Goal: Task Accomplishment & Management: Manage account settings

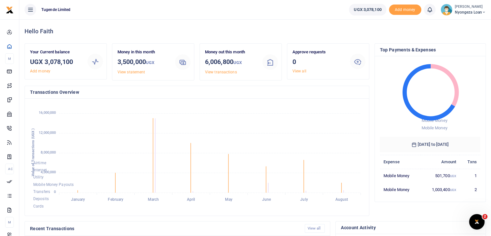
click at [444, 7] on img at bounding box center [447, 10] width 12 height 12
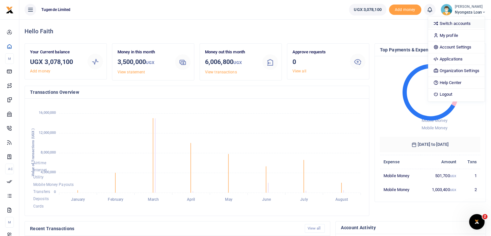
click at [450, 23] on link "Switch accounts" at bounding box center [456, 23] width 56 height 9
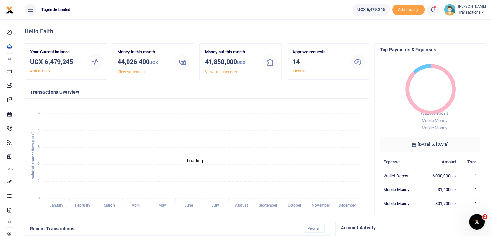
click at [300, 72] on link "View all" at bounding box center [299, 71] width 14 height 5
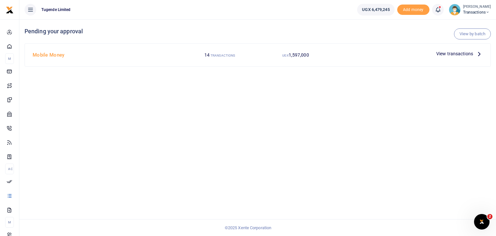
click at [447, 54] on span "View transactions" at bounding box center [454, 53] width 37 height 7
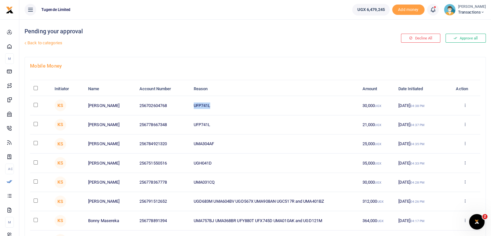
drag, startPoint x: 193, startPoint y: 105, endPoint x: 219, endPoint y: 105, distance: 25.8
click at [219, 105] on td "UFP741L" at bounding box center [274, 105] width 169 height 19
copy td "UFP741L"
drag, startPoint x: 193, startPoint y: 142, endPoint x: 217, endPoint y: 141, distance: 23.9
click at [217, 141] on td "UMA304AF" at bounding box center [274, 143] width 169 height 19
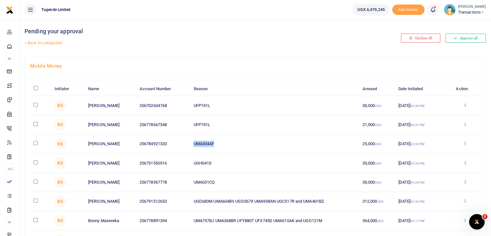
copy td "UMA304AF"
click at [36, 142] on input "checkbox" at bounding box center [36, 143] width 4 height 4
checkbox input "true"
drag, startPoint x: 194, startPoint y: 162, endPoint x: 229, endPoint y: 159, distance: 35.3
click at [229, 159] on td "UGH041D" at bounding box center [274, 162] width 169 height 19
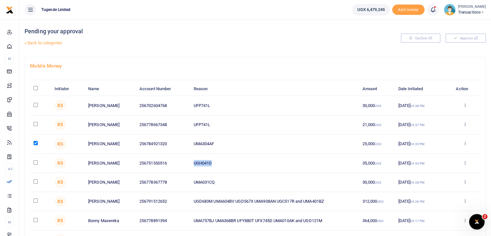
copy td "UGH041D"
click at [37, 162] on input "checkbox" at bounding box center [36, 162] width 4 height 4
checkbox input "true"
drag, startPoint x: 192, startPoint y: 182, endPoint x: 227, endPoint y: 182, distance: 34.9
click at [227, 182] on td "UMA031CQ" at bounding box center [274, 182] width 169 height 19
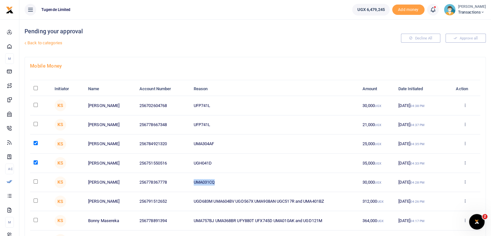
copy td "UMA031CQ"
click at [35, 179] on input "checkbox" at bounding box center [36, 181] width 4 height 4
checkbox input "true"
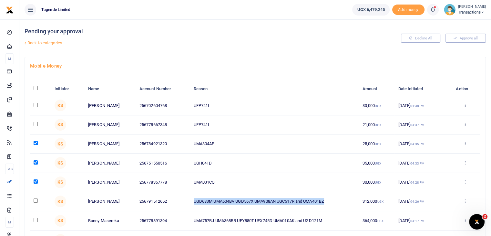
drag, startPoint x: 193, startPoint y: 200, endPoint x: 347, endPoint y: 198, distance: 154.3
click at [347, 198] on td "UGD683M UMA604BV UGD567X UMA908AN UGC517R and UMA401BZ" at bounding box center [274, 201] width 169 height 19
copy td "UGD683M UMA604BV UGD567X UMA908AN UGC517R and UMA401BZ"
click at [36, 200] on input "checkbox" at bounding box center [36, 200] width 4 height 4
checkbox input "true"
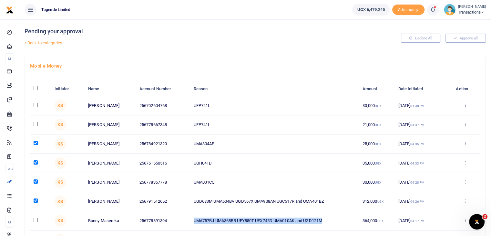
drag, startPoint x: 191, startPoint y: 219, endPoint x: 342, endPoint y: 226, distance: 150.6
click at [342, 226] on td "UMA757BJ UMA368BR UFY880T UFX745D UMA010AK and UGD121M" at bounding box center [274, 220] width 169 height 19
copy td "UMA757BJ UMA368BR UFY880T UFX745D UMA010AK and UGD121M"
click at [35, 219] on input "checkbox" at bounding box center [36, 220] width 4 height 4
checkbox input "true"
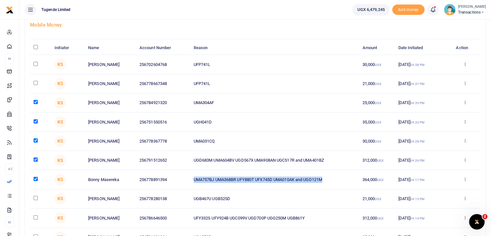
scroll to position [98, 0]
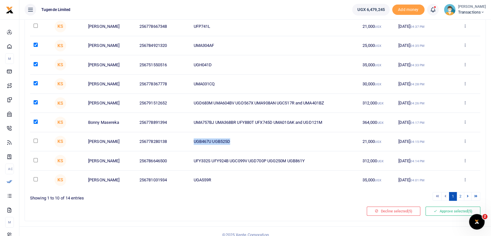
drag, startPoint x: 194, startPoint y: 140, endPoint x: 247, endPoint y: 138, distance: 53.6
click at [247, 138] on td "UGB467U UGB525D" at bounding box center [274, 141] width 169 height 19
copy td "UGB467U UGB525D"
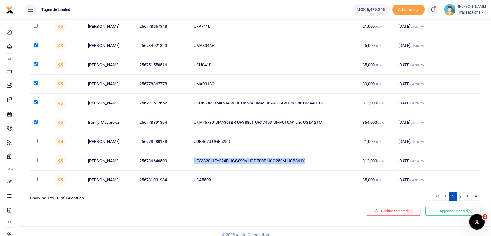
drag, startPoint x: 194, startPoint y: 160, endPoint x: 311, endPoint y: 152, distance: 117.4
click at [311, 152] on td "UFY332S UFY924B UGC099V UGD700P UGG250M UGB861Y" at bounding box center [274, 160] width 169 height 19
copy td "UFY332S UFY924B UGC099V UGD700P UGG250M UGB861Y"
click at [36, 159] on input "checkbox" at bounding box center [36, 160] width 4 height 4
checkbox input "true"
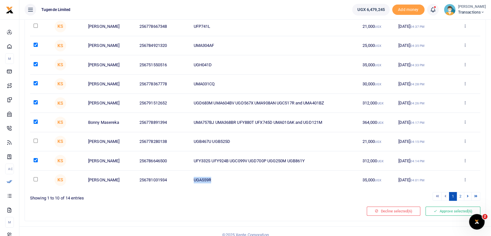
drag, startPoint x: 194, startPoint y: 178, endPoint x: 226, endPoint y: 178, distance: 32.3
click at [226, 178] on td "UGA559R" at bounding box center [274, 179] width 169 height 19
copy td "UGA559R"
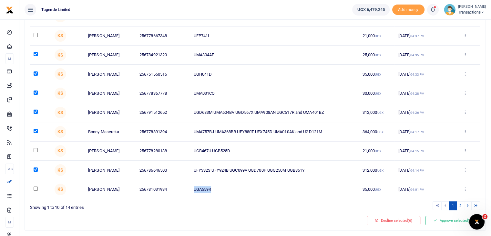
scroll to position [104, 0]
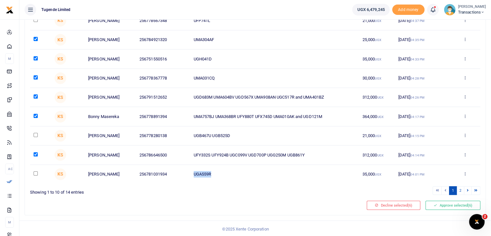
drag, startPoint x: 492, startPoint y: 191, endPoint x: 14, endPoint y: 5, distance: 513.3
click at [34, 173] on input "checkbox" at bounding box center [36, 173] width 4 height 4
checkbox input "true"
click at [440, 202] on button "Approve selected (7)" at bounding box center [452, 204] width 55 height 9
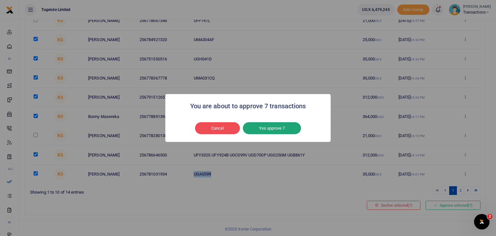
click at [274, 126] on button "Yes approve 7" at bounding box center [272, 128] width 58 height 12
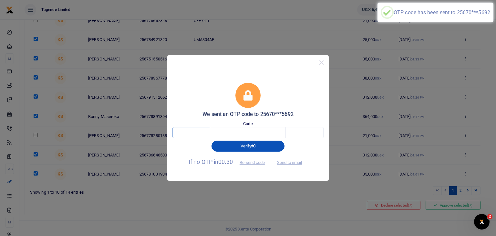
click at [196, 133] on input "text" at bounding box center [191, 132] width 38 height 11
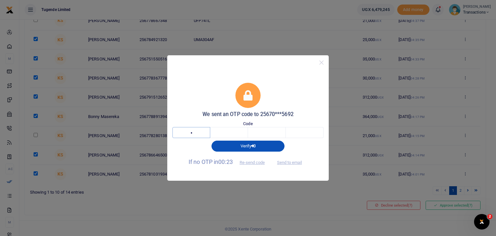
type input "1"
type input "6"
type input "7"
type input "6"
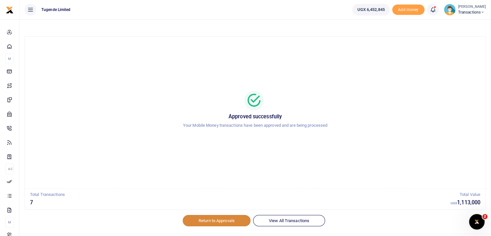
click at [210, 222] on link "Return to Approvals" at bounding box center [217, 220] width 68 height 11
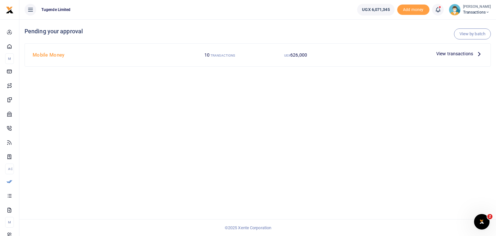
click at [456, 51] on span "View transactions" at bounding box center [454, 53] width 37 height 7
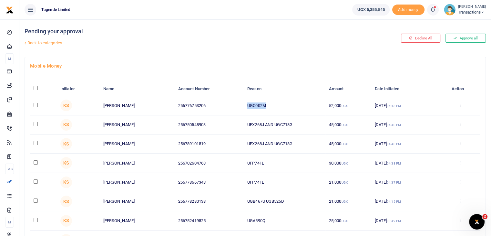
drag, startPoint x: 247, startPoint y: 105, endPoint x: 286, endPoint y: 104, distance: 38.4
click at [286, 104] on td "UGC002M" at bounding box center [285, 105] width 82 height 19
copy td "UGC002M"
click at [36, 103] on input "checkbox" at bounding box center [36, 105] width 4 height 4
checkbox input "true"
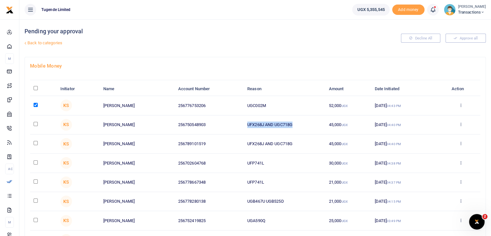
drag, startPoint x: 247, startPoint y: 124, endPoint x: 317, endPoint y: 124, distance: 69.4
click at [317, 124] on td "UFX268J AND UGC718G" at bounding box center [285, 124] width 82 height 19
copy td "UFX268J AND UGC718G"
click at [34, 124] on input "checkbox" at bounding box center [36, 124] width 4 height 4
checkbox input "true"
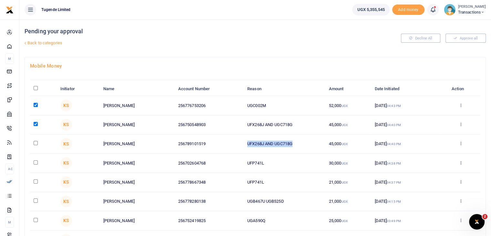
drag, startPoint x: 247, startPoint y: 143, endPoint x: 305, endPoint y: 141, distance: 58.5
click at [305, 141] on td "UFX268J AND UGC718G" at bounding box center [285, 143] width 82 height 19
copy td "UFX268J AND UGC718G"
click at [35, 143] on input "checkbox" at bounding box center [36, 143] width 4 height 4
checkbox input "true"
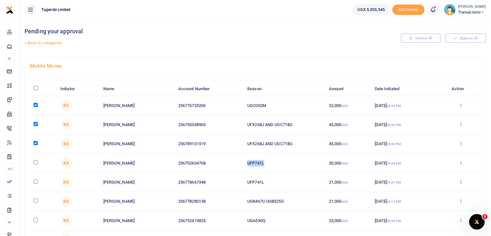
drag, startPoint x: 247, startPoint y: 163, endPoint x: 273, endPoint y: 163, distance: 26.5
click at [273, 163] on td "UFP741L" at bounding box center [285, 162] width 82 height 19
copy td "UFP741L"
click at [36, 161] on input "checkbox" at bounding box center [36, 162] width 4 height 4
checkbox input "true"
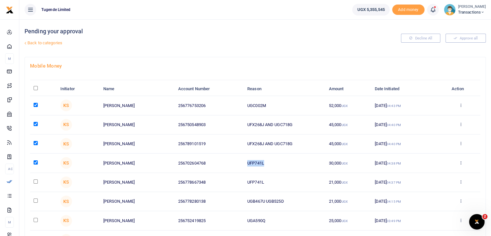
click at [36, 180] on input "checkbox" at bounding box center [36, 181] width 4 height 4
checkbox input "true"
drag, startPoint x: 248, startPoint y: 203, endPoint x: 285, endPoint y: 202, distance: 37.8
click at [285, 202] on td "UGB467U UGB525D" at bounding box center [285, 201] width 82 height 19
copy td "UGB467U UGB525D"
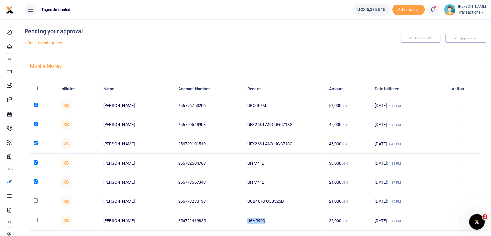
drag, startPoint x: 247, startPoint y: 221, endPoint x: 268, endPoint y: 221, distance: 20.7
click at [268, 221] on td "UGA590Q" at bounding box center [285, 220] width 82 height 19
copy td "UGA590Q"
click at [36, 219] on input "checkbox" at bounding box center [36, 220] width 4 height 4
checkbox input "true"
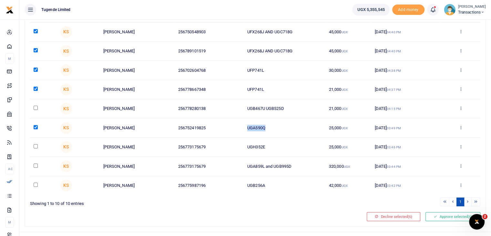
scroll to position [93, 0]
drag, startPoint x: 247, startPoint y: 146, endPoint x: 278, endPoint y: 151, distance: 30.7
click at [278, 151] on td "UGH352E" at bounding box center [285, 146] width 82 height 19
copy td "UGH352E"
click at [35, 146] on input "checkbox" at bounding box center [36, 146] width 4 height 4
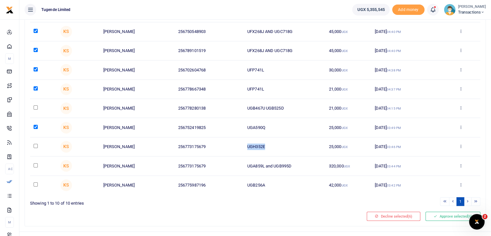
checkbox input "true"
drag, startPoint x: 247, startPoint y: 167, endPoint x: 319, endPoint y: 167, distance: 71.7
click at [319, 167] on td "UGA859L and UGB995D" at bounding box center [285, 165] width 82 height 19
copy td "UGA859L and UGB995D"
click at [34, 164] on input "checkbox" at bounding box center [36, 165] width 4 height 4
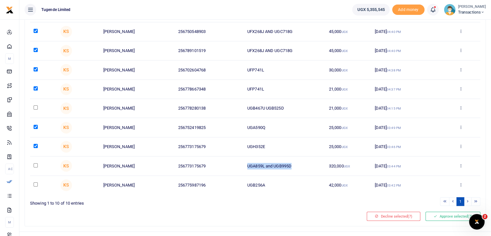
checkbox input "true"
drag, startPoint x: 246, startPoint y: 185, endPoint x: 277, endPoint y: 186, distance: 31.3
click at [277, 186] on td "UGB256A" at bounding box center [285, 185] width 82 height 19
copy td "UGB256A"
click at [35, 183] on input "checkbox" at bounding box center [36, 184] width 4 height 4
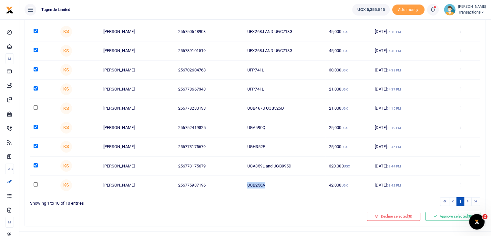
checkbox input "true"
click at [439, 214] on button "Approve selected (9)" at bounding box center [452, 215] width 55 height 9
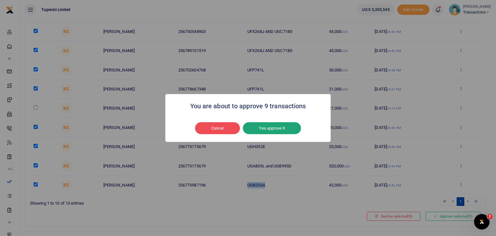
click at [268, 131] on button "Yes approve 9" at bounding box center [272, 128] width 58 height 12
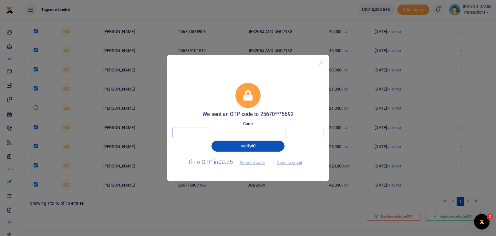
click at [187, 133] on input "text" at bounding box center [191, 132] width 38 height 11
type input "6"
type input "3"
type input "2"
type input "0"
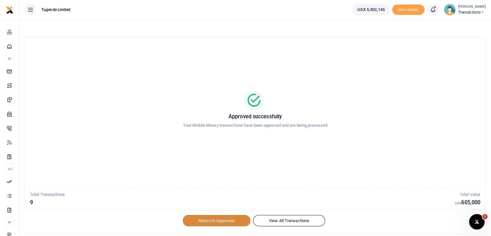
click at [221, 217] on link "Return to Approvals" at bounding box center [217, 220] width 68 height 11
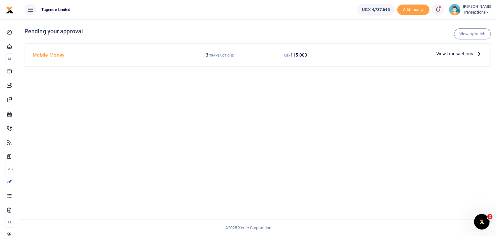
click at [449, 54] on span "View transactions" at bounding box center [454, 53] width 37 height 7
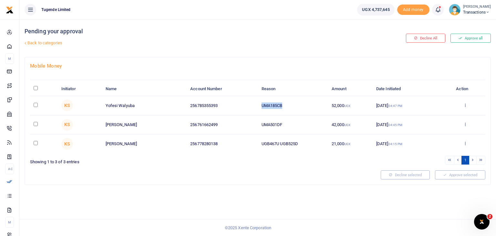
drag, startPoint x: 260, startPoint y: 105, endPoint x: 287, endPoint y: 105, distance: 27.1
click at [287, 105] on td "UMA185CB" at bounding box center [293, 105] width 70 height 19
copy td "UMA185CB"
click at [34, 103] on input "checkbox" at bounding box center [36, 105] width 4 height 4
checkbox input "true"
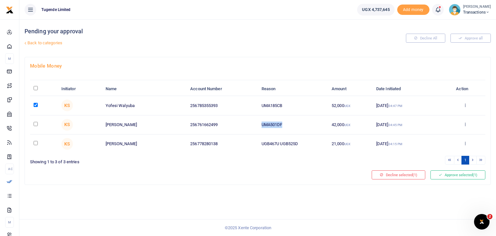
drag, startPoint x: 262, startPoint y: 125, endPoint x: 302, endPoint y: 125, distance: 40.3
click at [302, 125] on td "UMA501DF" at bounding box center [293, 124] width 70 height 19
copy td "UMA501DF"
click at [35, 124] on input "checkbox" at bounding box center [36, 124] width 4 height 4
checkbox input "true"
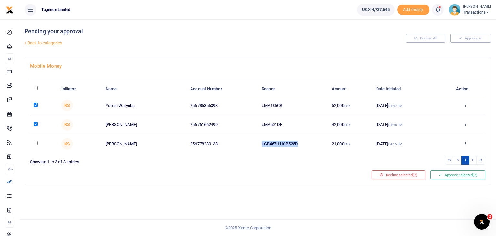
drag, startPoint x: 304, startPoint y: 142, endPoint x: 243, endPoint y: 142, distance: 60.4
click at [243, 142] on tr "KS [PERSON_NAME] 256778280138 UGB467U UGB525D 21,000 UGX [DATE] 04:15 PM Approv…" at bounding box center [257, 143] width 455 height 19
copy tr "UGB467U UGB525D"
click at [449, 171] on button "Approve selected (2)" at bounding box center [457, 174] width 55 height 9
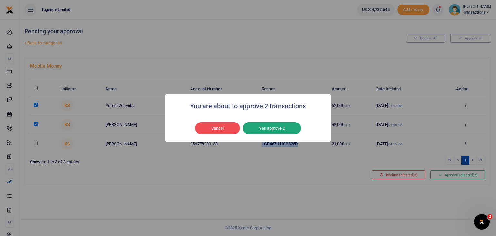
click at [275, 129] on button "Yes approve 2" at bounding box center [272, 128] width 58 height 12
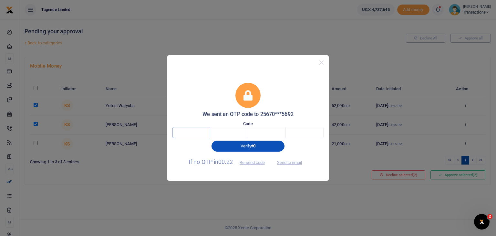
click at [199, 133] on input "text" at bounding box center [191, 132] width 38 height 11
type input "8"
type input "6"
type input "4"
type input "0"
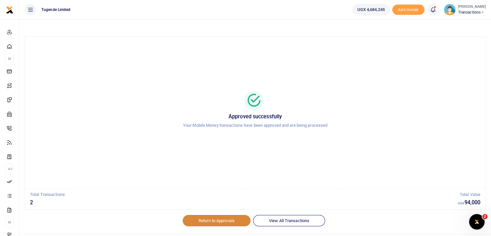
click at [209, 217] on link "Return to Approvals" at bounding box center [217, 220] width 68 height 11
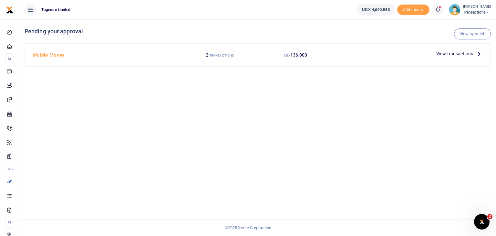
click at [446, 56] on span "View transactions" at bounding box center [454, 53] width 37 height 7
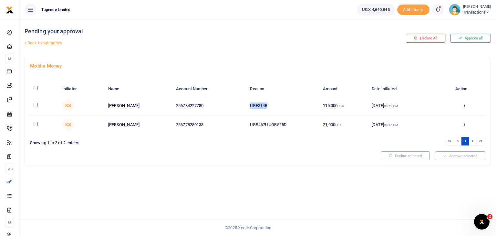
drag, startPoint x: 250, startPoint y: 104, endPoint x: 276, endPoint y: 103, distance: 25.9
click at [276, 103] on td "UGE314R" at bounding box center [282, 105] width 73 height 19
copy td "UGE314R"
click at [35, 104] on input "checkbox" at bounding box center [36, 105] width 4 height 4
checkbox input "true"
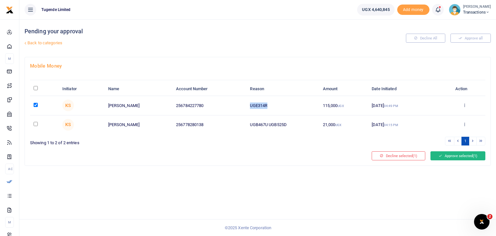
click at [451, 151] on button "Approve selected (1)" at bounding box center [457, 155] width 55 height 9
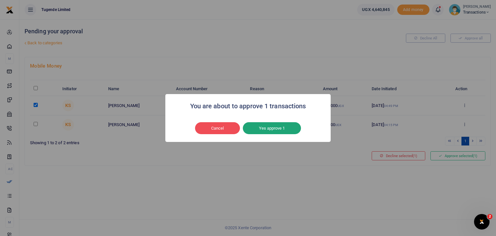
click at [276, 133] on button "Yes approve 1" at bounding box center [272, 128] width 58 height 12
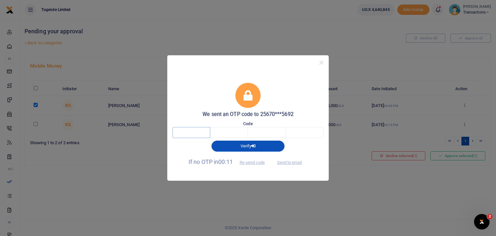
click at [194, 134] on input "text" at bounding box center [191, 132] width 38 height 11
type input "8"
type input "6"
type input "4"
type input "0"
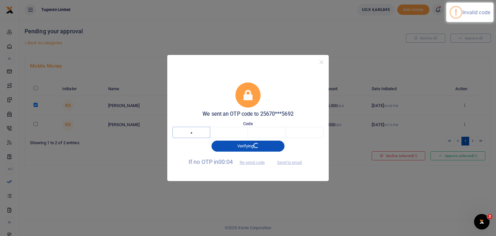
type input "1"
type input "7"
type input "6"
type input "4"
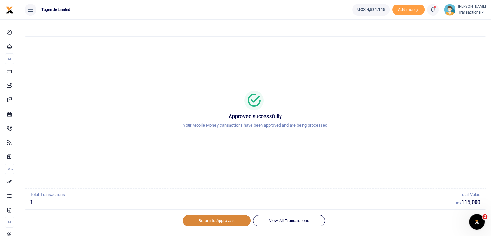
click at [209, 224] on link "Return to Approvals" at bounding box center [217, 220] width 68 height 11
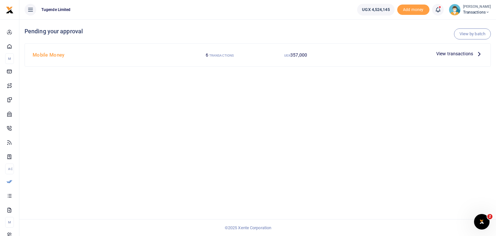
click at [442, 57] on span "View transactions" at bounding box center [454, 53] width 37 height 7
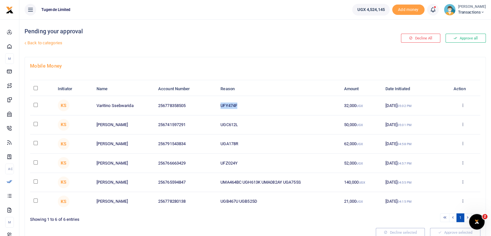
drag, startPoint x: 221, startPoint y: 105, endPoint x: 239, endPoint y: 104, distance: 18.1
click at [239, 104] on td "UFY474F" at bounding box center [278, 105] width 123 height 19
copy td "UFY474F"
click at [36, 105] on input "checkbox" at bounding box center [36, 105] width 4 height 4
checkbox input "true"
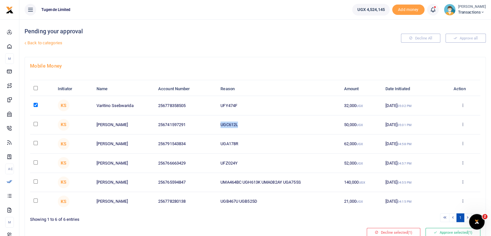
drag, startPoint x: 221, startPoint y: 122, endPoint x: 244, endPoint y: 122, distance: 22.3
click at [244, 122] on td "UGC612L" at bounding box center [278, 124] width 123 height 19
copy td "UGC612L"
click at [35, 123] on input "checkbox" at bounding box center [36, 124] width 4 height 4
checkbox input "true"
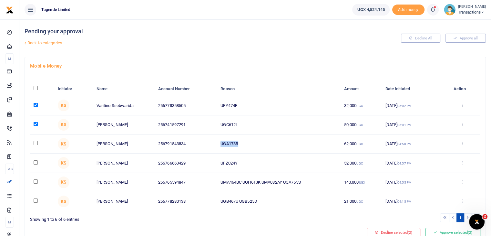
drag, startPoint x: 220, startPoint y: 143, endPoint x: 250, endPoint y: 145, distance: 30.7
click at [250, 145] on td "UGA178R" at bounding box center [278, 143] width 123 height 19
copy td "UGA178R"
click at [37, 143] on input "checkbox" at bounding box center [36, 143] width 4 height 4
checkbox input "true"
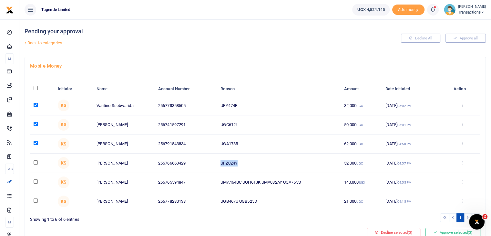
drag, startPoint x: 219, startPoint y: 162, endPoint x: 254, endPoint y: 163, distance: 34.2
click at [254, 163] on td "UFZ024Y" at bounding box center [278, 162] width 123 height 19
copy td "UFZ024Y"
click at [36, 162] on input "checkbox" at bounding box center [36, 162] width 4 height 4
checkbox input "true"
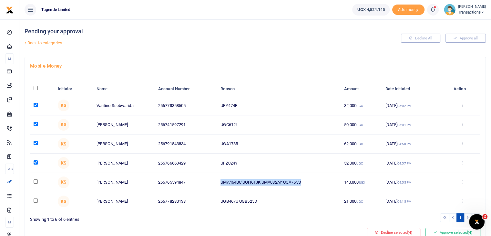
drag, startPoint x: 220, startPoint y: 181, endPoint x: 319, endPoint y: 181, distance: 98.8
click at [319, 181] on td "UMA464BC UGH613K UMA082AY UGA755S" at bounding box center [278, 182] width 123 height 19
copy td "UMA464BC UGH613K UMA082AY UGA755S"
click at [35, 181] on input "checkbox" at bounding box center [36, 181] width 4 height 4
checkbox input "true"
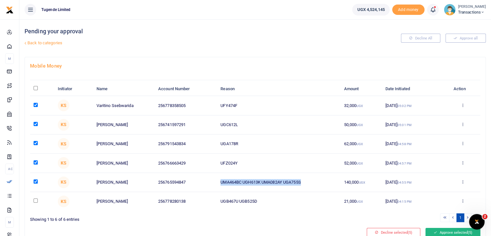
click at [447, 232] on button "Approve selected (5)" at bounding box center [452, 232] width 55 height 9
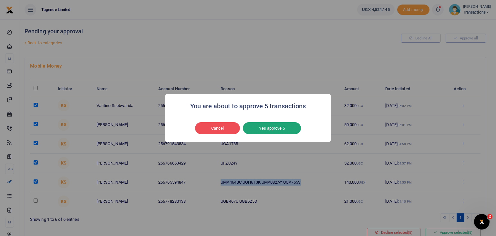
click at [266, 129] on button "Yes approve 5" at bounding box center [272, 128] width 58 height 12
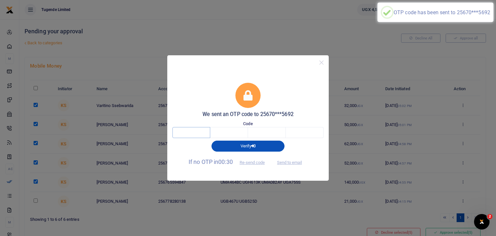
click at [193, 127] on input "text" at bounding box center [191, 132] width 38 height 11
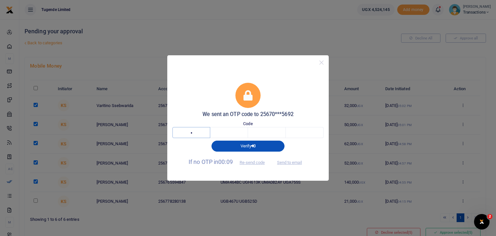
type input "9"
type input "0"
type input "6"
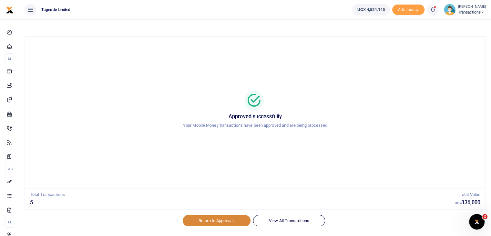
click at [218, 219] on link "Return to Approvals" at bounding box center [217, 220] width 68 height 11
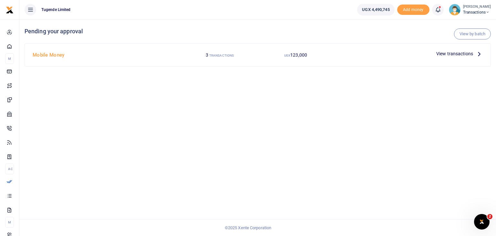
click at [445, 53] on span "View transactions" at bounding box center [454, 53] width 37 height 7
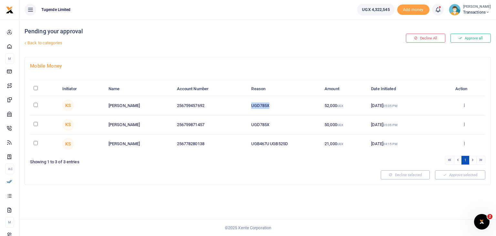
drag, startPoint x: 251, startPoint y: 104, endPoint x: 279, endPoint y: 105, distance: 27.8
click at [279, 105] on td "UGD785X" at bounding box center [284, 105] width 73 height 19
copy td "UGD785X"
click at [35, 104] on input "checkbox" at bounding box center [36, 105] width 4 height 4
checkbox input "true"
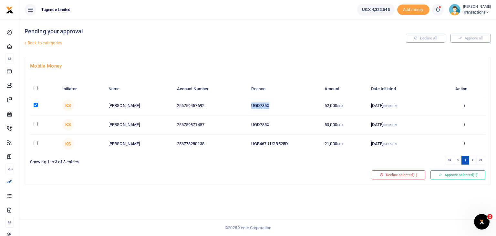
click at [35, 122] on input "checkbox" at bounding box center [36, 124] width 4 height 4
checkbox input "true"
click at [451, 174] on button "Approve selected (2)" at bounding box center [457, 174] width 55 height 9
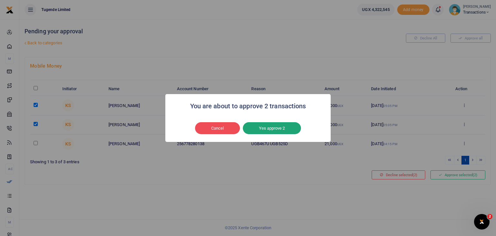
click at [282, 124] on button "Yes approve 2" at bounding box center [272, 128] width 58 height 12
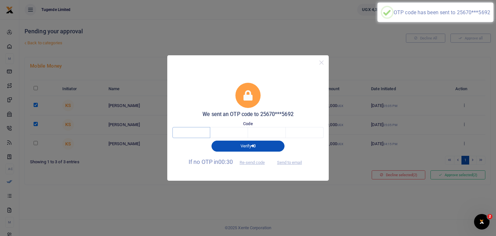
click at [195, 128] on input "text" at bounding box center [191, 132] width 38 height 11
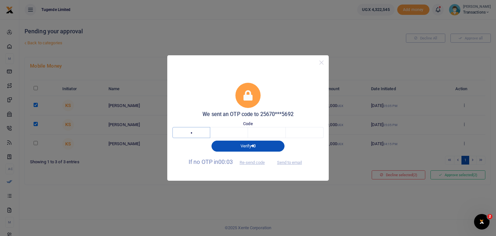
type input "4"
type input "3"
type input "8"
type input "7"
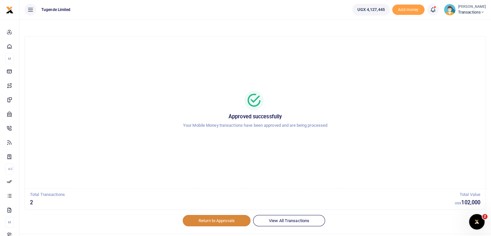
click at [216, 219] on link "Return to Approvals" at bounding box center [217, 220] width 68 height 11
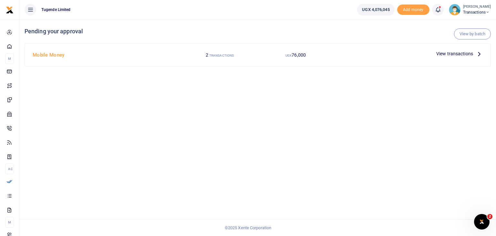
click at [445, 55] on span "View transactions" at bounding box center [454, 53] width 37 height 7
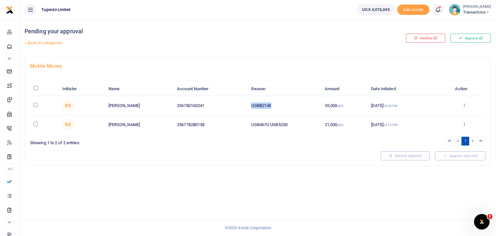
drag, startPoint x: 251, startPoint y: 105, endPoint x: 280, endPoint y: 104, distance: 28.8
click at [280, 104] on td "UGBB214E" at bounding box center [284, 105] width 73 height 19
copy td "UGBB214E"
click at [36, 104] on input "checkbox" at bounding box center [36, 105] width 4 height 4
checkbox input "true"
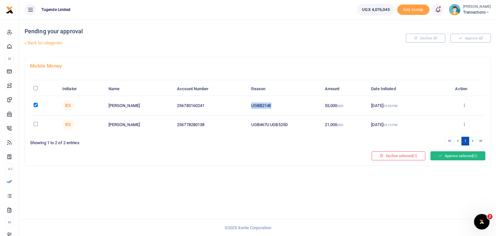
click at [436, 151] on button "Approve selected (1)" at bounding box center [457, 155] width 55 height 9
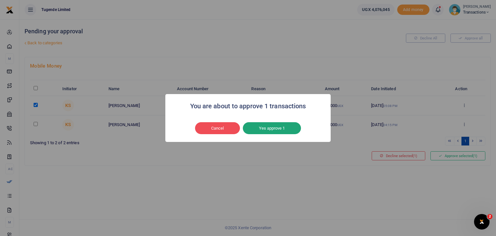
click at [274, 127] on button "Yes approve 1" at bounding box center [272, 128] width 58 height 12
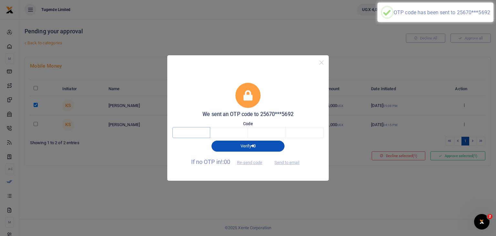
click at [173, 132] on input "text" at bounding box center [191, 132] width 38 height 11
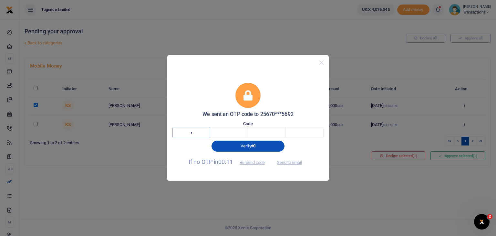
type input "4"
type input "8"
type input "3"
type input "6"
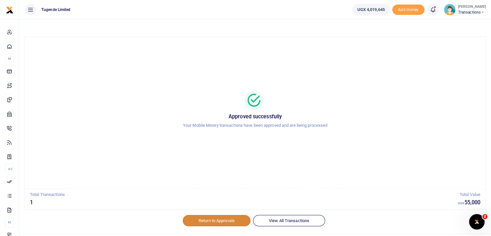
click at [210, 220] on link "Return to Approvals" at bounding box center [217, 220] width 68 height 11
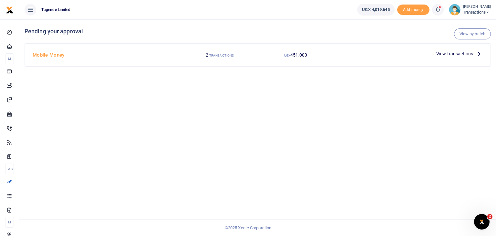
click at [456, 55] on span "View transactions" at bounding box center [454, 53] width 37 height 7
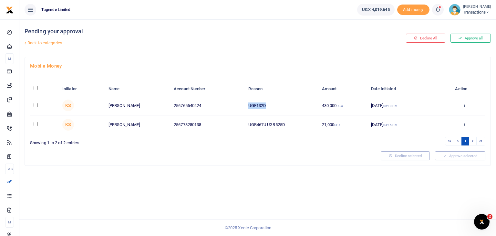
drag, startPoint x: 249, startPoint y: 106, endPoint x: 269, endPoint y: 105, distance: 20.1
click at [269, 105] on td "UGE132D" at bounding box center [281, 105] width 73 height 19
copy td "UGE132D"
click at [36, 104] on input "checkbox" at bounding box center [36, 105] width 4 height 4
checkbox input "true"
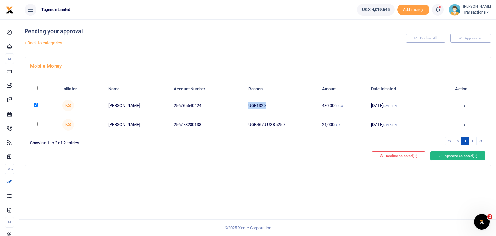
click at [454, 156] on button "Approve selected (1)" at bounding box center [457, 155] width 55 height 9
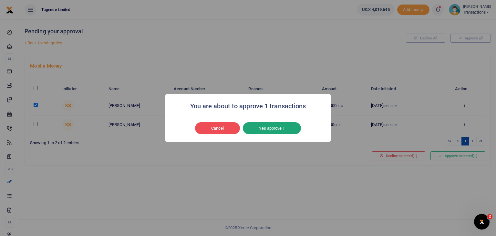
click at [289, 126] on button "Yes approve 1" at bounding box center [272, 128] width 58 height 12
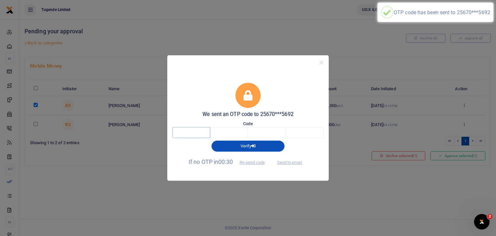
click at [193, 135] on input "text" at bounding box center [191, 132] width 38 height 11
drag, startPoint x: 262, startPoint y: 66, endPoint x: 173, endPoint y: 70, distance: 89.5
click at [173, 70] on div "We sent an OTP code to 25670***5692 Code Verify If no OTP in 00:28 Re-send code…" at bounding box center [247, 118] width 161 height 126
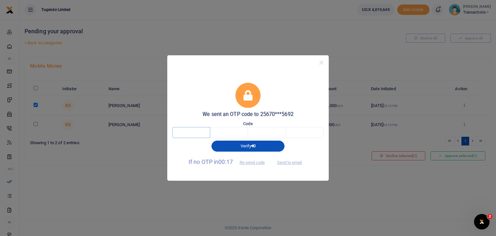
click at [209, 133] on input "text" at bounding box center [191, 132] width 38 height 11
type input "4"
type input "7"
type input "4"
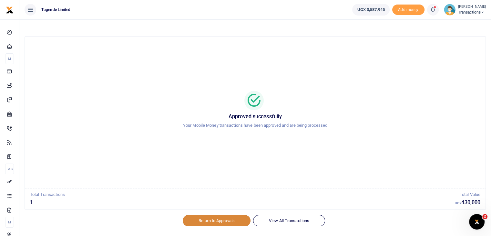
click at [219, 219] on link "Return to Approvals" at bounding box center [217, 220] width 68 height 11
